Goal: Information Seeking & Learning: Find specific fact

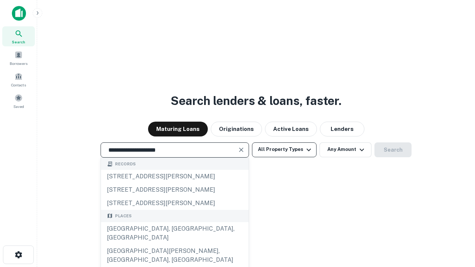
type input "**********"
click at [284, 149] on button "All Property Types" at bounding box center [284, 149] width 65 height 15
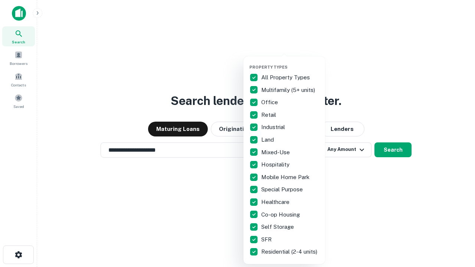
click at [290, 62] on button "button" at bounding box center [290, 62] width 82 height 0
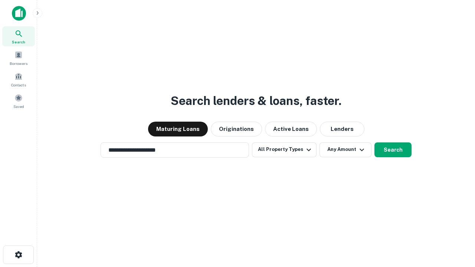
scroll to position [11, 0]
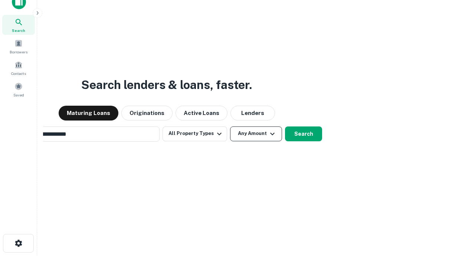
click at [230, 126] on button "Any Amount" at bounding box center [256, 133] width 52 height 15
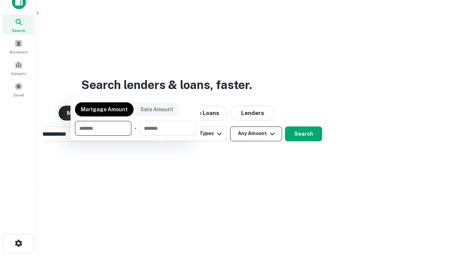
scroll to position [53, 210]
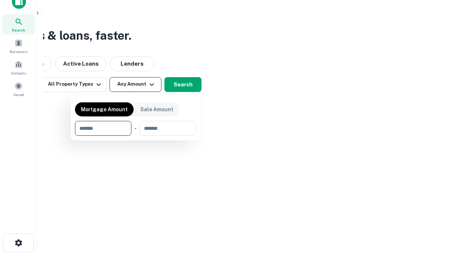
type input "*******"
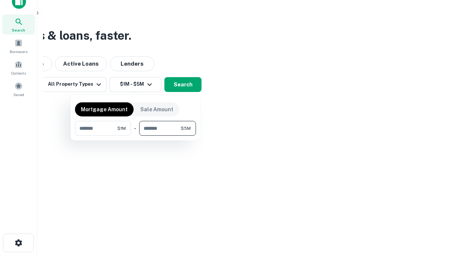
type input "*******"
click at [135, 136] on button "button" at bounding box center [135, 136] width 121 height 0
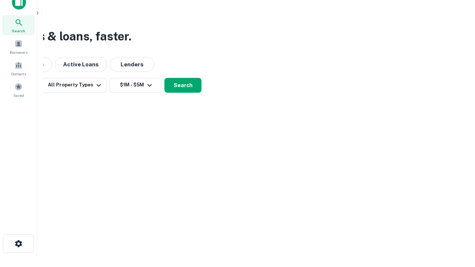
scroll to position [4, 137]
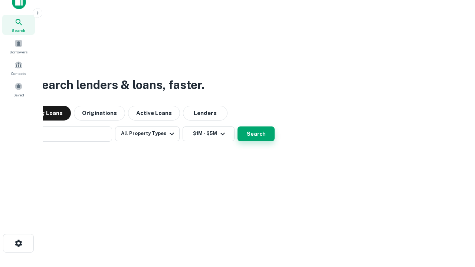
click at [237, 126] on button "Search" at bounding box center [255, 133] width 37 height 15
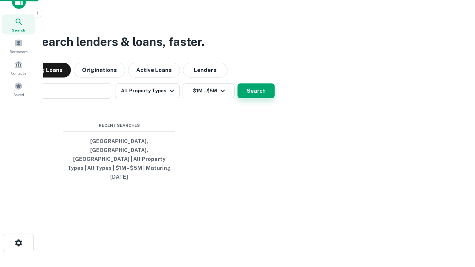
scroll to position [20, 210]
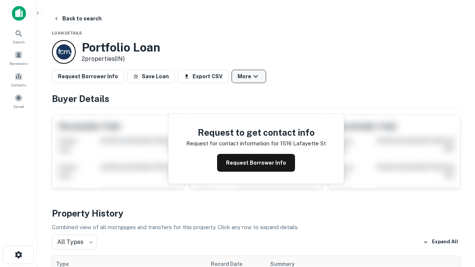
click at [248, 76] on button "More" at bounding box center [248, 76] width 34 height 13
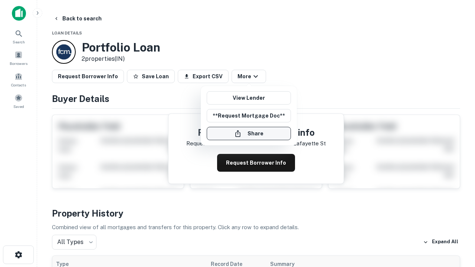
click at [248, 133] on button "Share" at bounding box center [249, 133] width 84 height 13
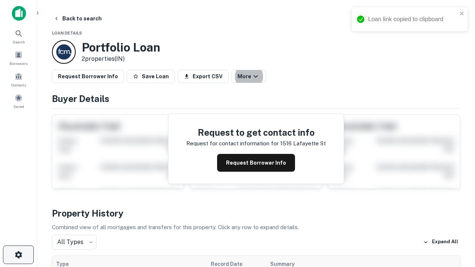
click at [18, 255] on icon "button" at bounding box center [18, 254] width 9 height 9
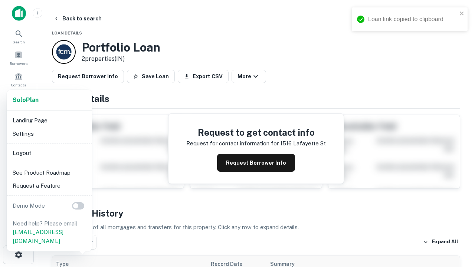
click at [49, 153] on li "Logout" at bounding box center [49, 152] width 79 height 13
